Goal: Navigation & Orientation: Find specific page/section

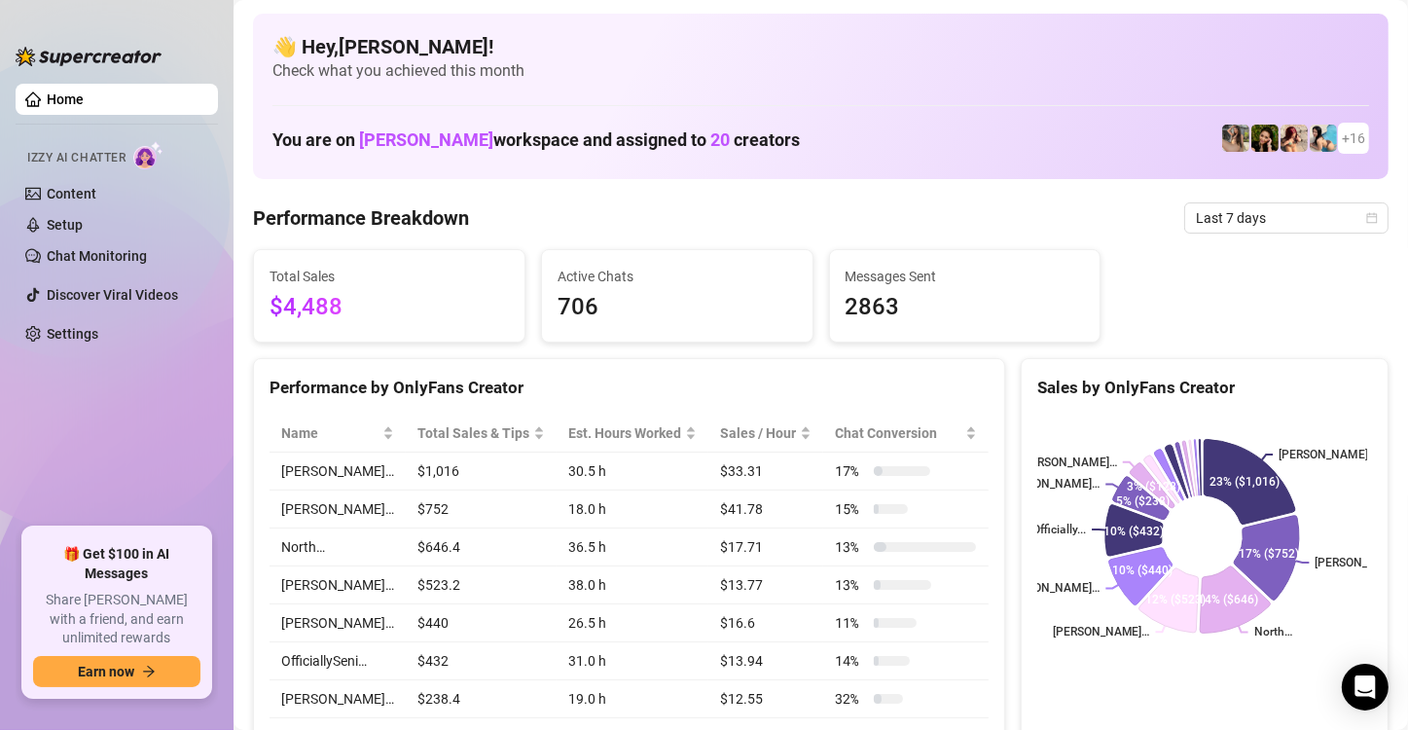
click at [1319, 372] on div "Sales by OnlyFans Creator" at bounding box center [1205, 380] width 366 height 42
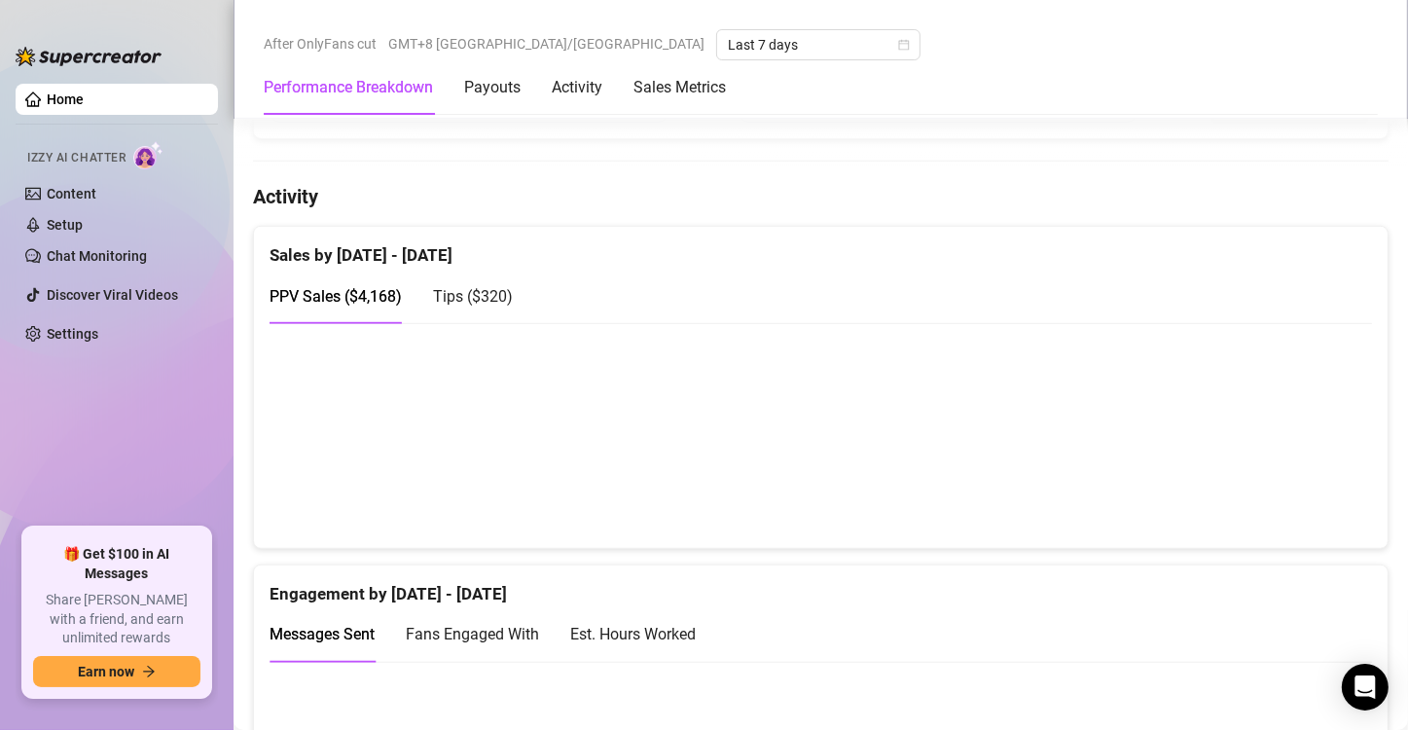
scroll to position [1265, 0]
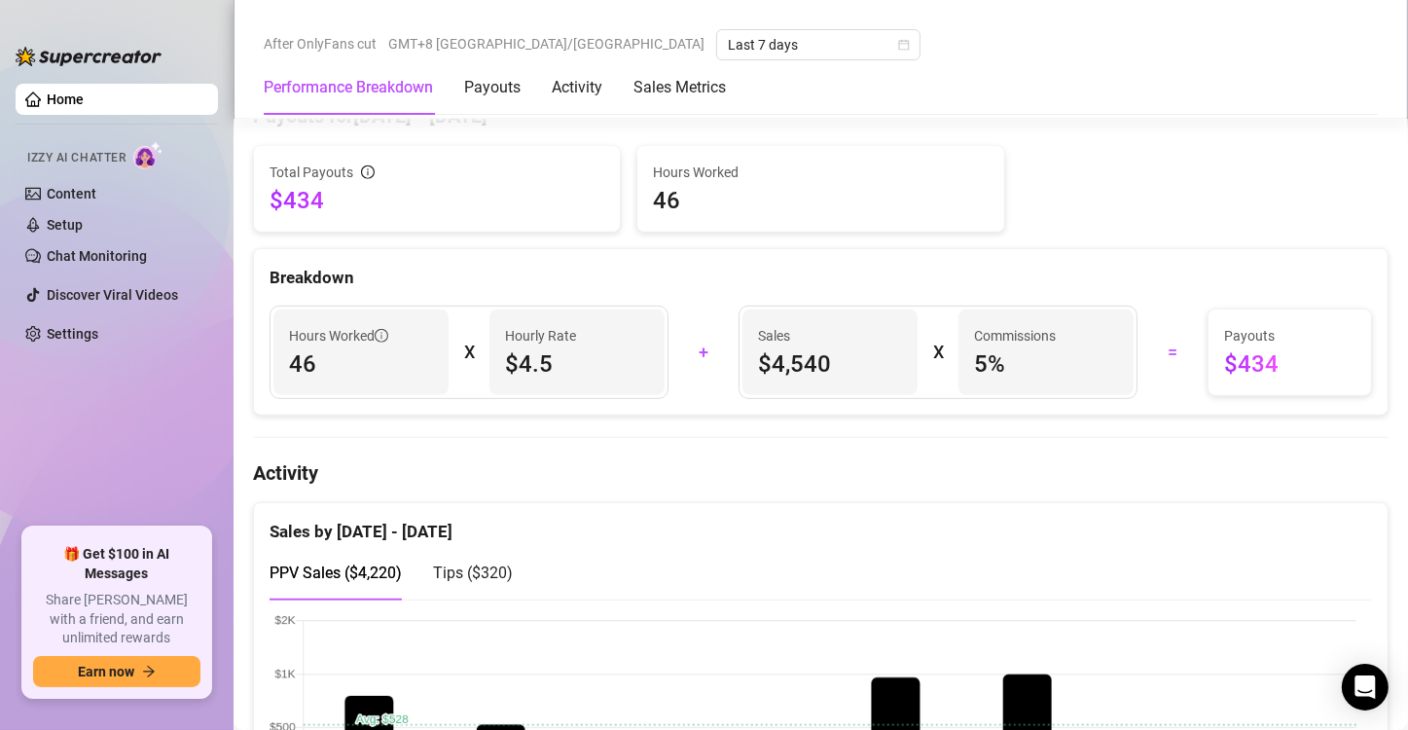
scroll to position [973, 0]
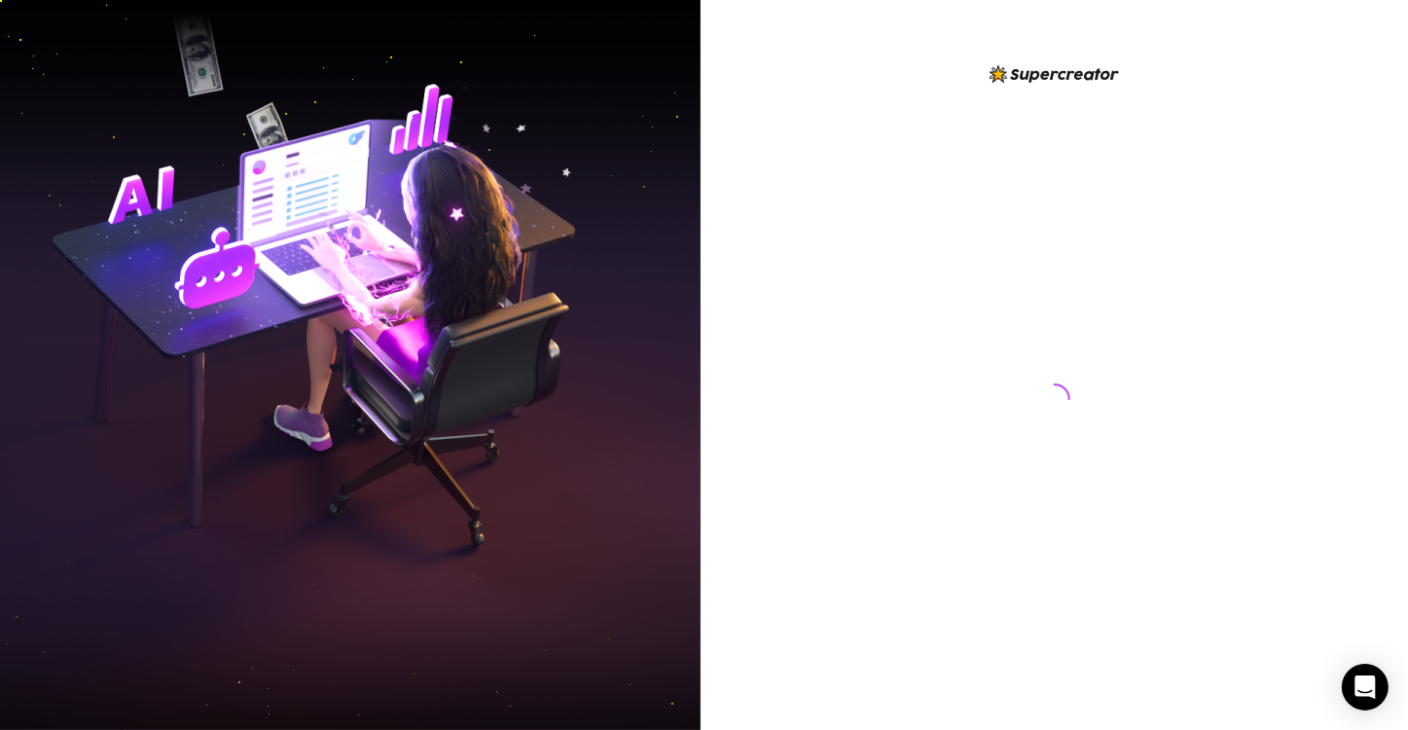
click at [1310, 259] on div at bounding box center [1054, 365] width 707 height 730
click at [1345, 428] on div at bounding box center [1054, 365] width 707 height 730
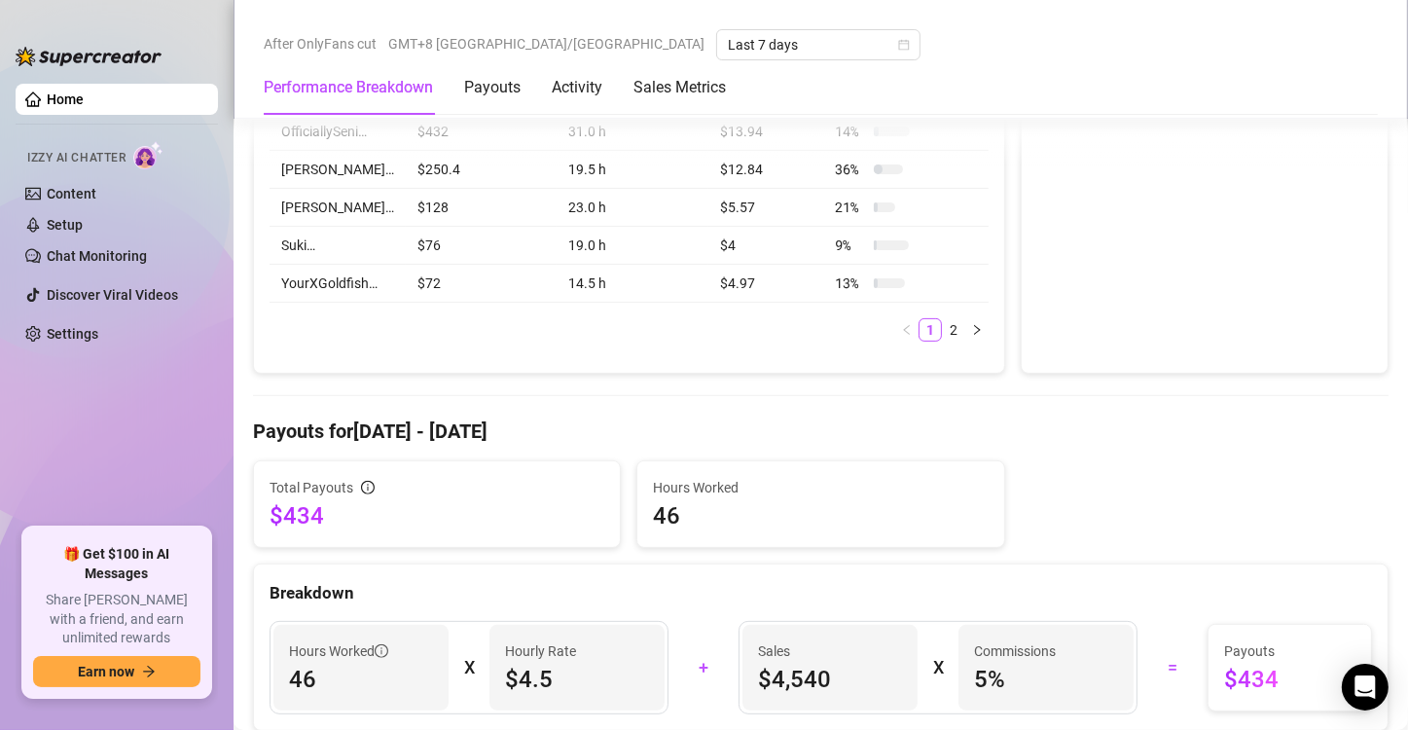
scroll to position [973, 0]
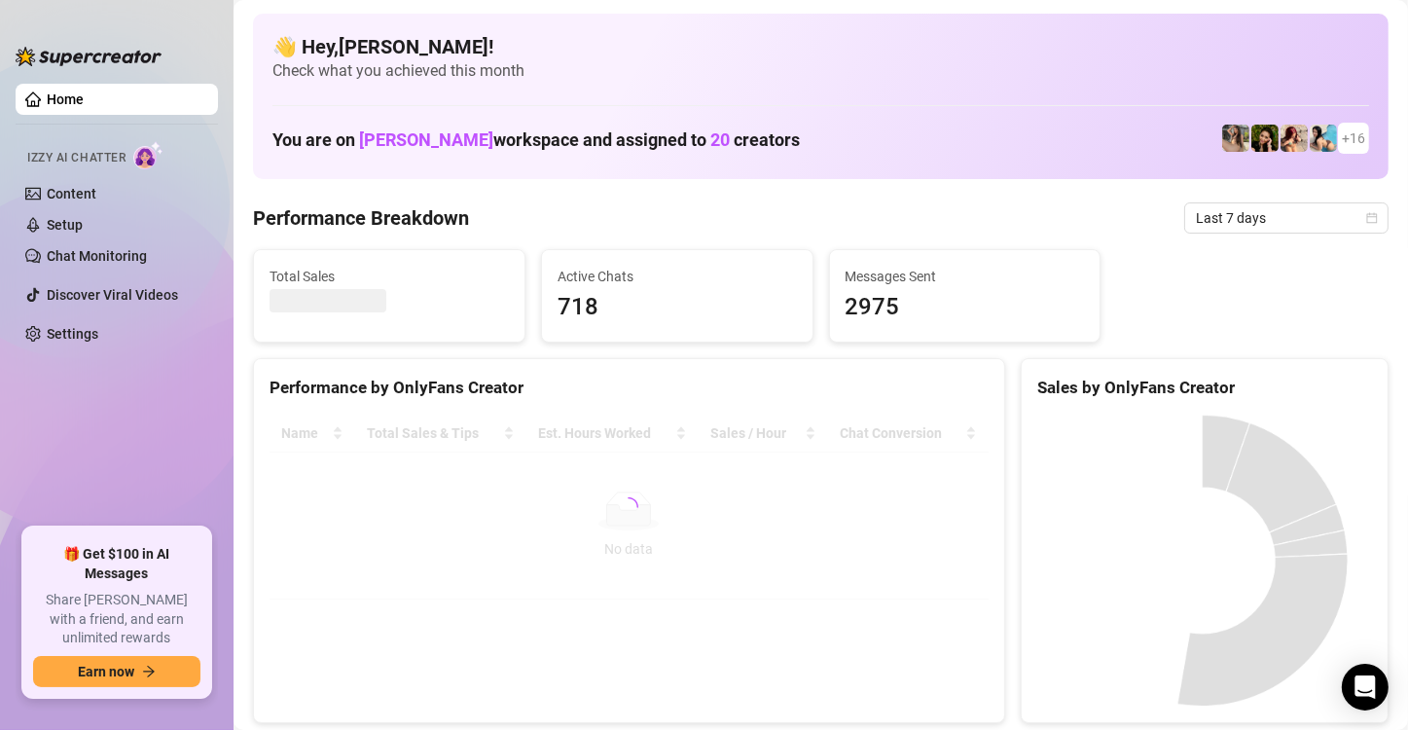
click at [79, 428] on ul "Home Izzy AI Chatter Content Setup Chat Monitoring Discover Viral Videos Settin…" at bounding box center [117, 298] width 202 height 444
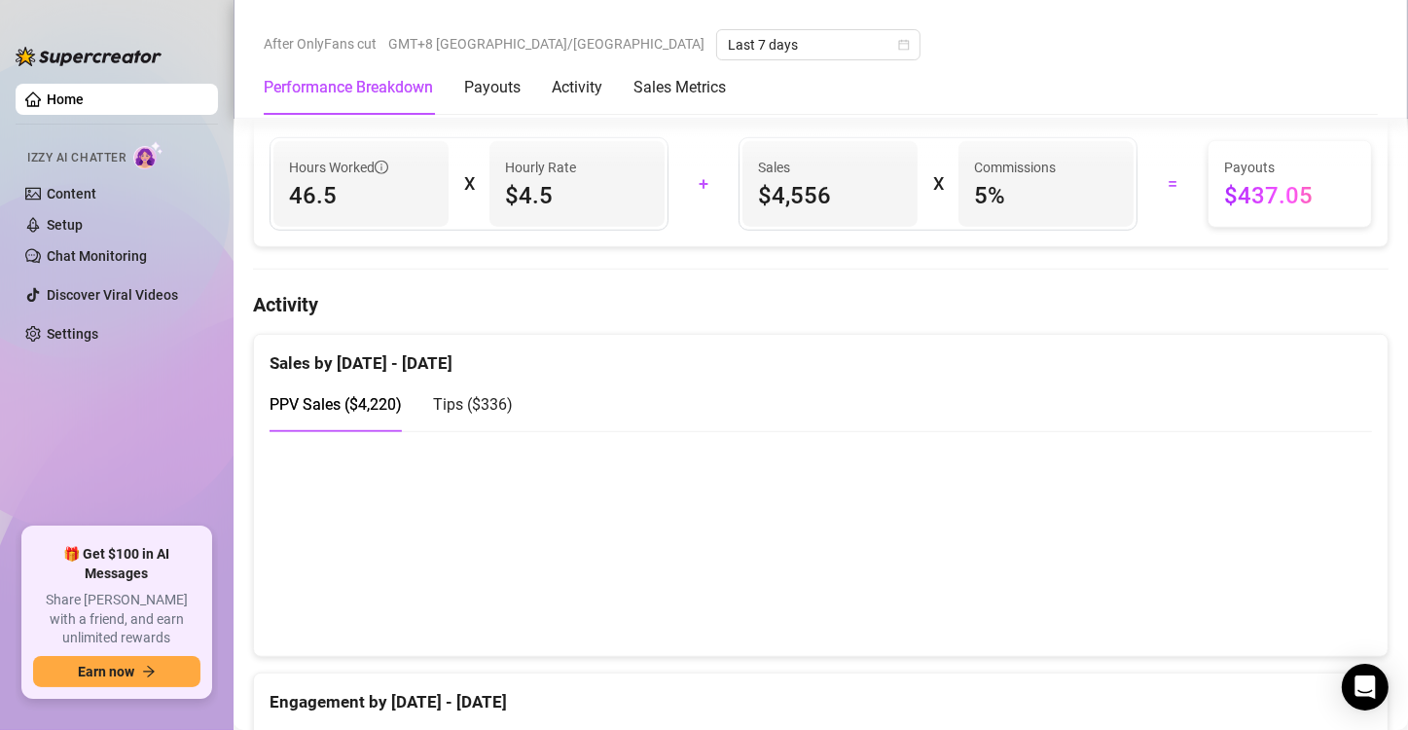
scroll to position [1168, 0]
